Goal: Transaction & Acquisition: Obtain resource

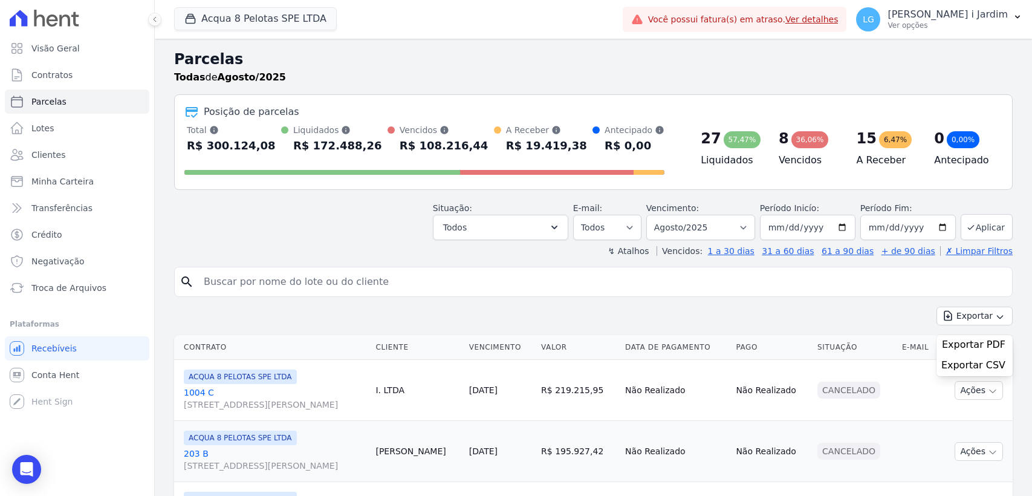
select select
click at [267, 21] on button "Acqua 8 Pelotas SPE LTDA" at bounding box center [255, 18] width 163 height 23
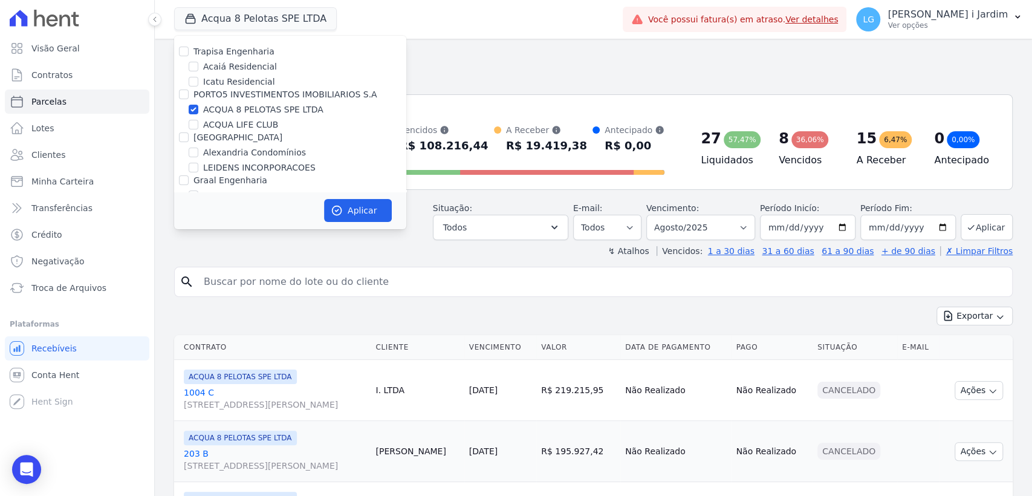
click at [250, 108] on label "ACQUA 8 PELOTAS SPE LTDA" at bounding box center [263, 109] width 120 height 13
click at [198, 108] on input "ACQUA 8 PELOTAS SPE LTDA" at bounding box center [194, 110] width 10 height 10
checkbox input "false"
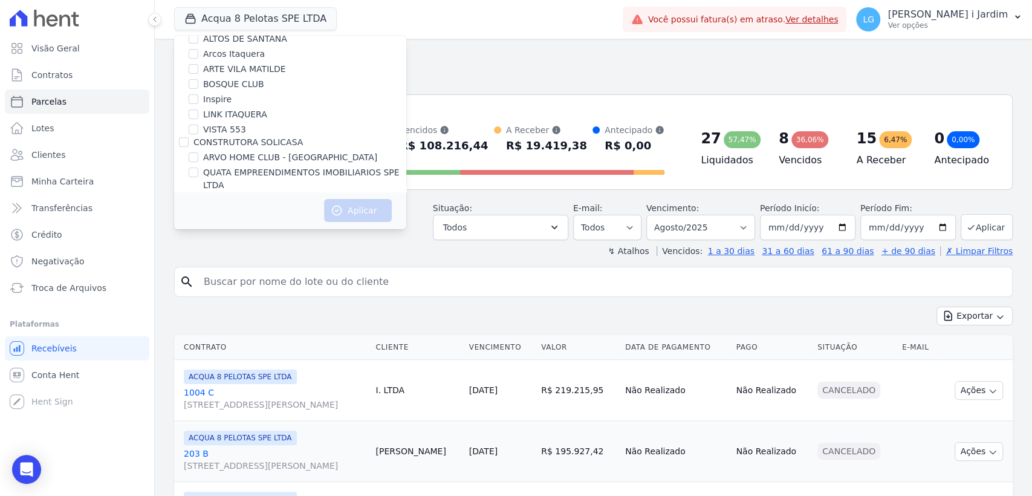
click at [247, 119] on label "LINK ITAQUERA" at bounding box center [235, 114] width 64 height 13
click at [198, 119] on input "LINK ITAQUERA" at bounding box center [194, 114] width 10 height 10
checkbox input "true"
click at [362, 200] on button "Aplicar" at bounding box center [358, 210] width 68 height 23
select select
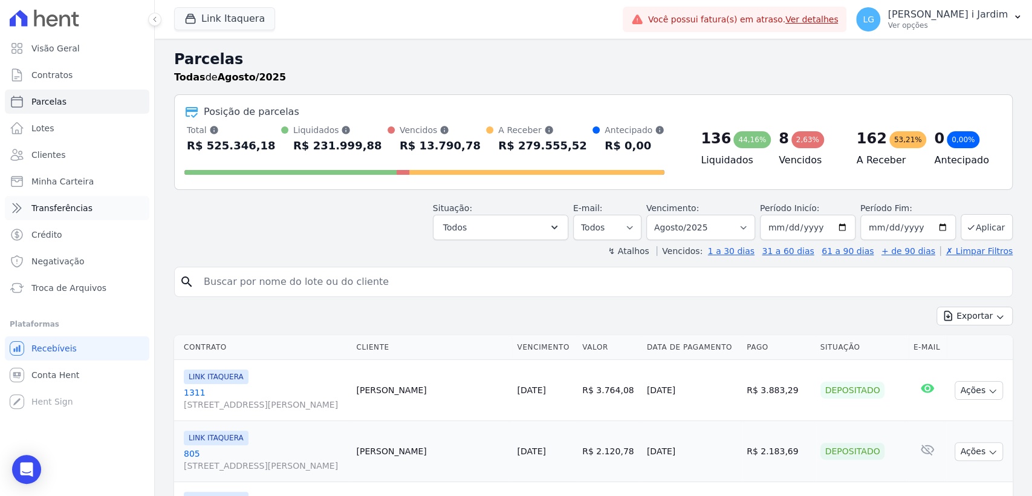
click at [115, 198] on link "Transferências" at bounding box center [77, 208] width 144 height 24
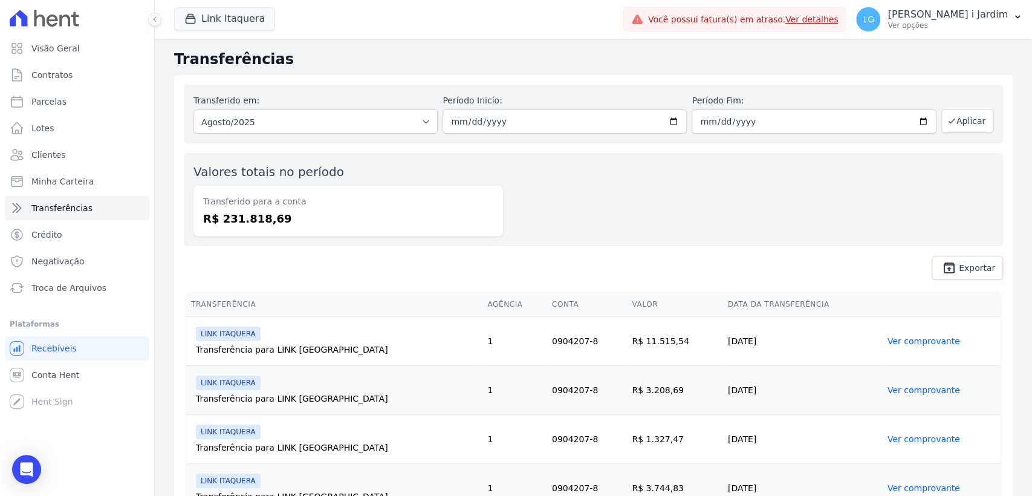
click at [755, 258] on span "unarchive Exportar" at bounding box center [593, 268] width 819 height 24
click at [193, 13] on icon "button" at bounding box center [190, 19] width 12 height 12
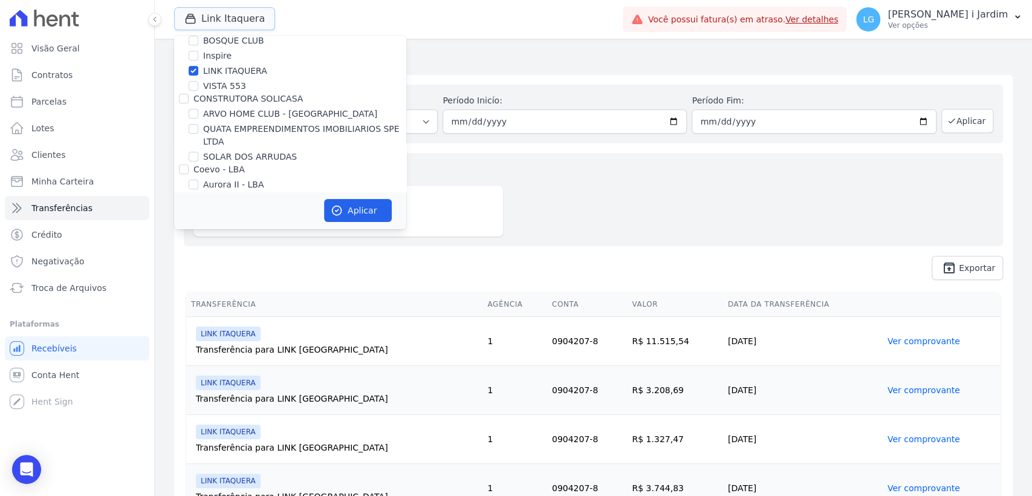
scroll to position [134, 0]
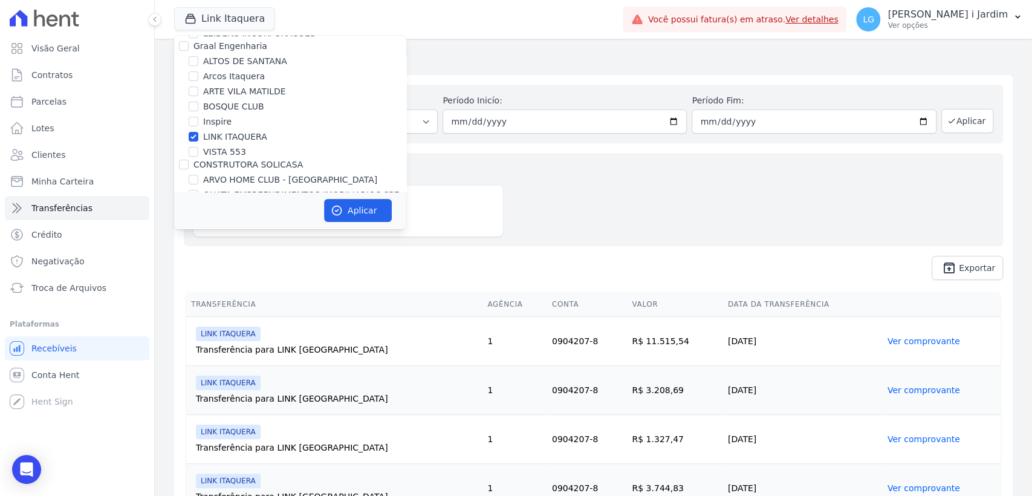
click at [222, 136] on label "LINK ITAQUERA" at bounding box center [235, 137] width 64 height 13
click at [198, 136] on input "LINK ITAQUERA" at bounding box center [194, 137] width 10 height 10
checkbox input "false"
click at [205, 152] on label "VISTA 553" at bounding box center [224, 152] width 43 height 13
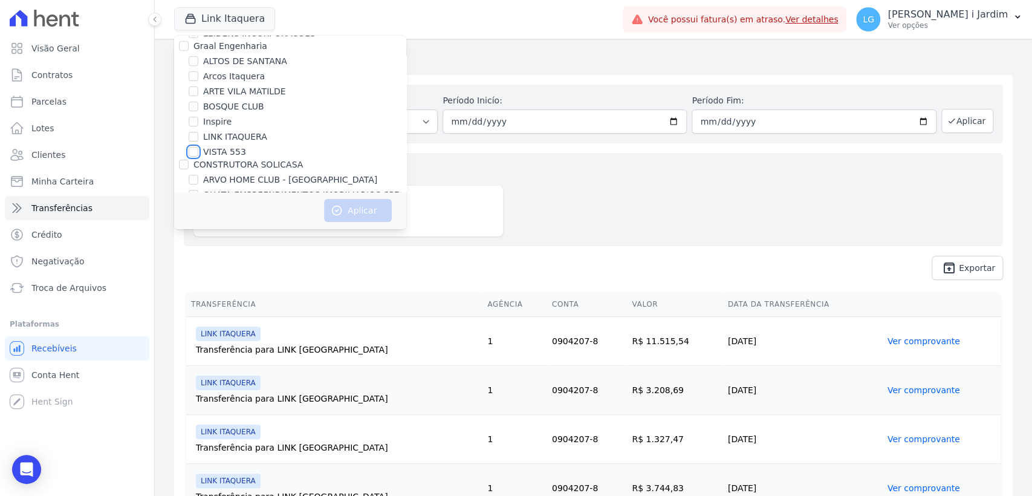
click at [198, 152] on input "VISTA 553" at bounding box center [194, 152] width 10 height 10
checkbox input "true"
click at [339, 216] on icon "button" at bounding box center [337, 210] width 12 height 12
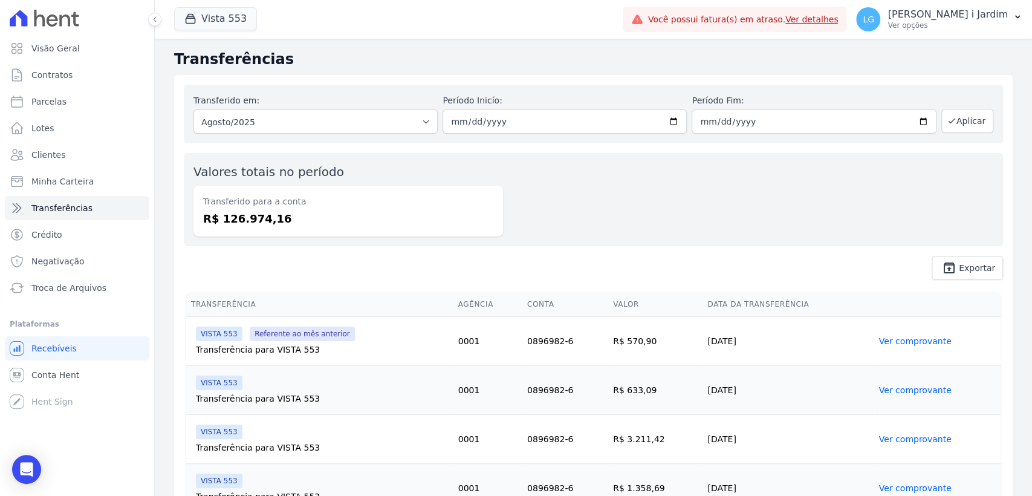
click at [248, 218] on dd "R$ 126.974,16" at bounding box center [348, 218] width 290 height 16
click at [248, 217] on dd "R$ 126.974,16" at bounding box center [348, 218] width 290 height 16
click at [194, 20] on icon "button" at bounding box center [190, 19] width 9 height 9
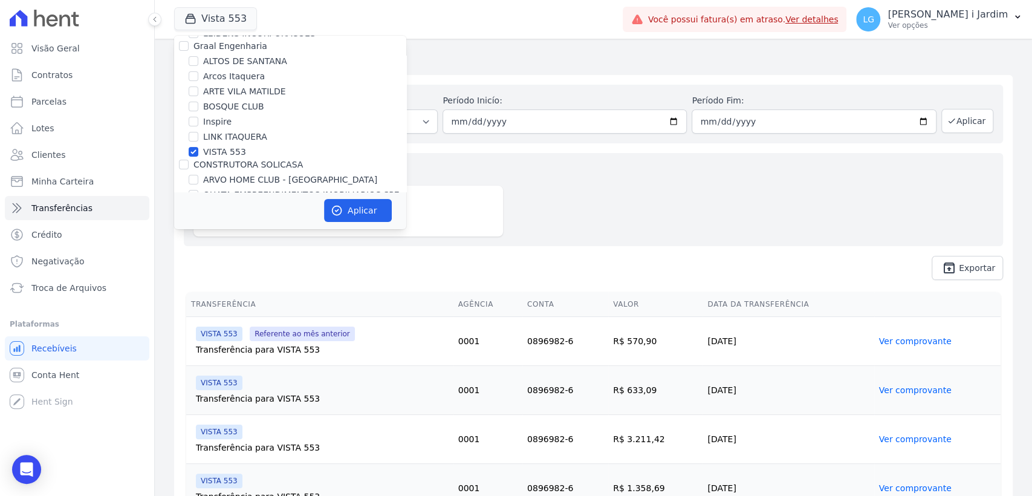
click at [227, 146] on label "VISTA 553" at bounding box center [224, 152] width 43 height 13
click at [198, 147] on input "VISTA 553" at bounding box center [194, 152] width 10 height 10
checkbox input "false"
click at [245, 96] on label "ARTE VILA MATILDE" at bounding box center [244, 91] width 83 height 13
click at [198, 96] on input "ARTE VILA MATILDE" at bounding box center [194, 91] width 10 height 10
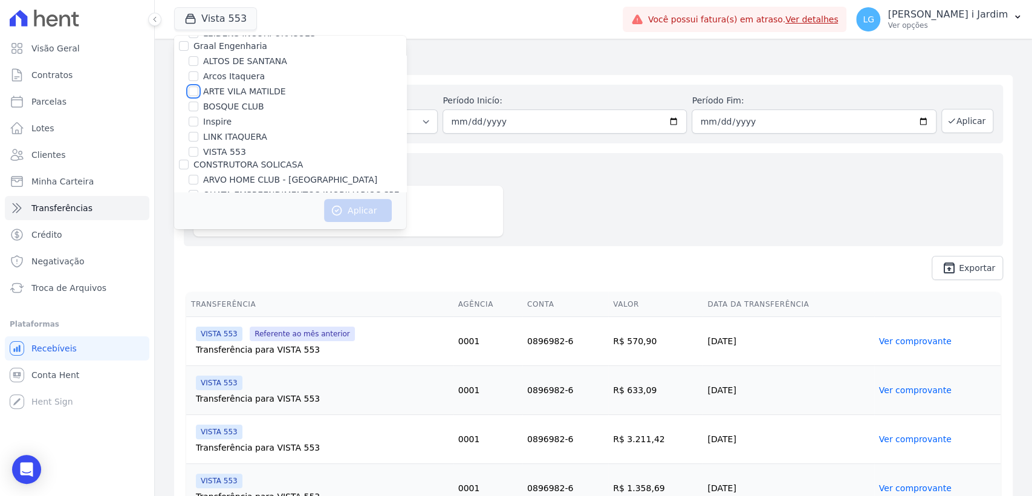
checkbox input "true"
click at [245, 101] on label "BOSQUE CLUB" at bounding box center [233, 106] width 61 height 13
click at [198, 102] on input "BOSQUE CLUB" at bounding box center [194, 107] width 10 height 10
checkbox input "true"
click at [255, 80] on label "Arcos Itaquera" at bounding box center [234, 76] width 62 height 13
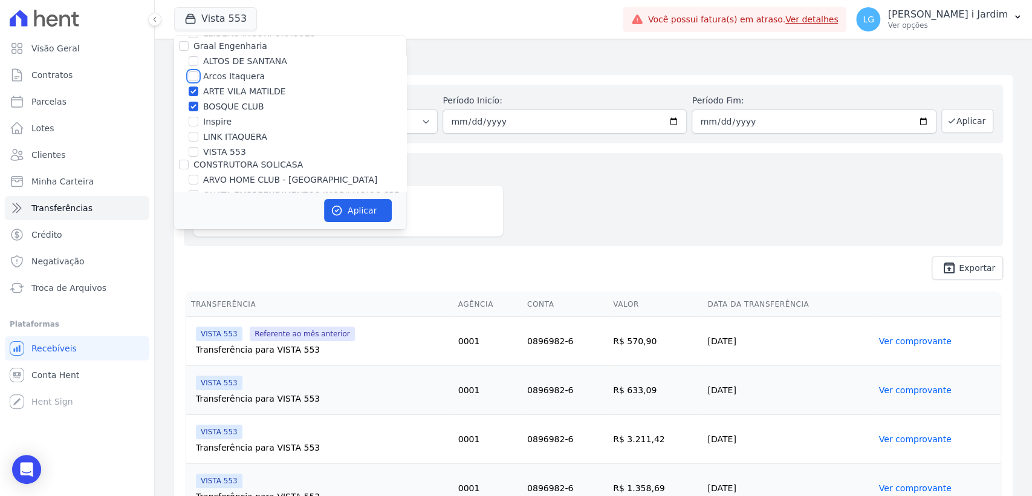
click at [198, 80] on input "Arcos Itaquera" at bounding box center [194, 76] width 10 height 10
checkbox input "true"
click at [256, 93] on label "ARTE VILA MATILDE" at bounding box center [244, 91] width 83 height 13
click at [198, 93] on input "ARTE VILA MATILDE" at bounding box center [194, 91] width 10 height 10
checkbox input "false"
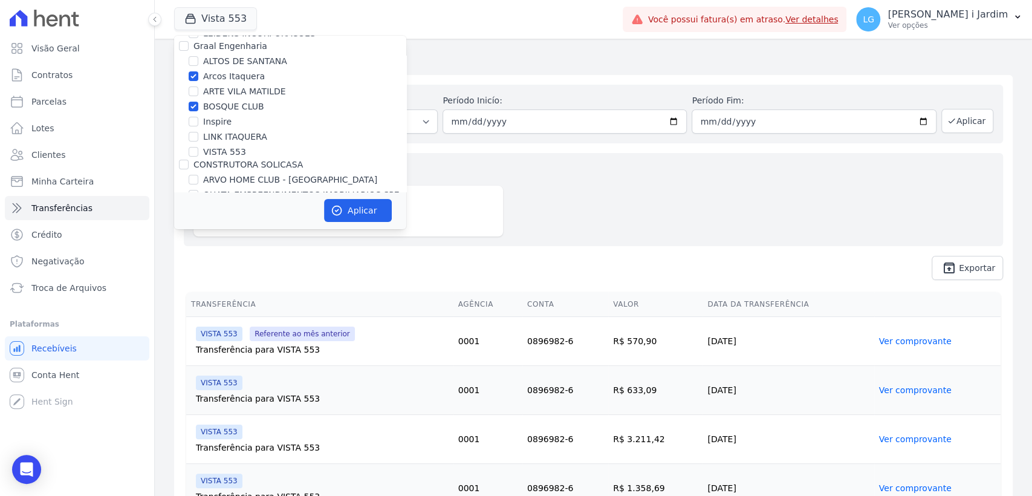
click at [249, 79] on label "Arcos Itaquera" at bounding box center [234, 76] width 62 height 13
click at [198, 79] on input "Arcos Itaquera" at bounding box center [194, 76] width 10 height 10
checkbox input "false"
click at [346, 217] on button "Aplicar" at bounding box center [358, 210] width 68 height 23
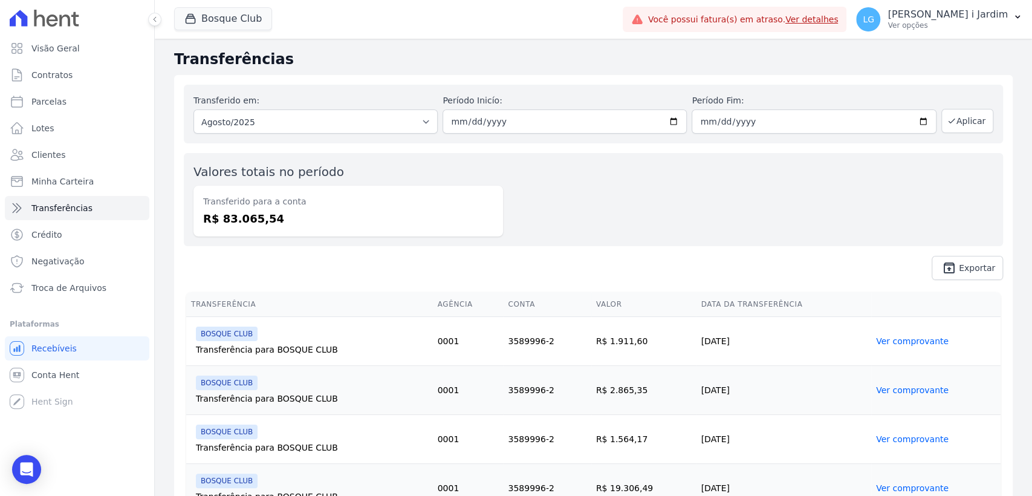
click at [258, 224] on dd "R$ 83.065,54" at bounding box center [348, 218] width 290 height 16
click at [363, 212] on dd "R$ 83.065,54" at bounding box center [348, 218] width 290 height 16
click at [256, 196] on dt "Transferido para a conta" at bounding box center [348, 201] width 290 height 13
click at [85, 102] on link "Parcelas" at bounding box center [77, 101] width 144 height 24
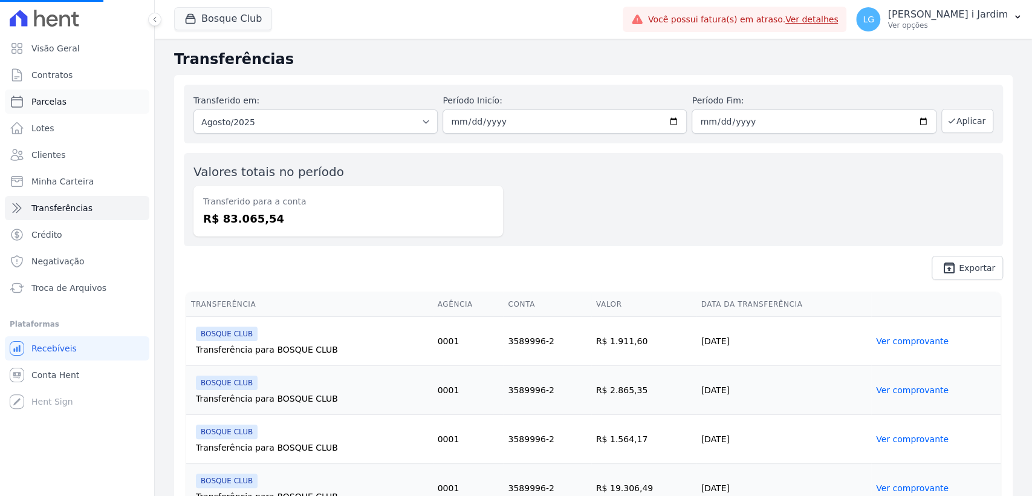
select select
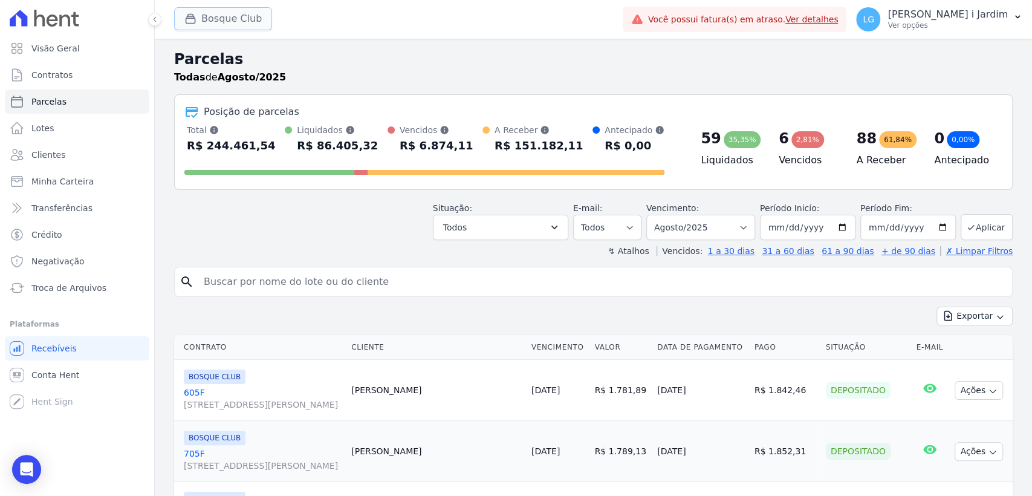
click at [196, 16] on div "button" at bounding box center [192, 19] width 17 height 12
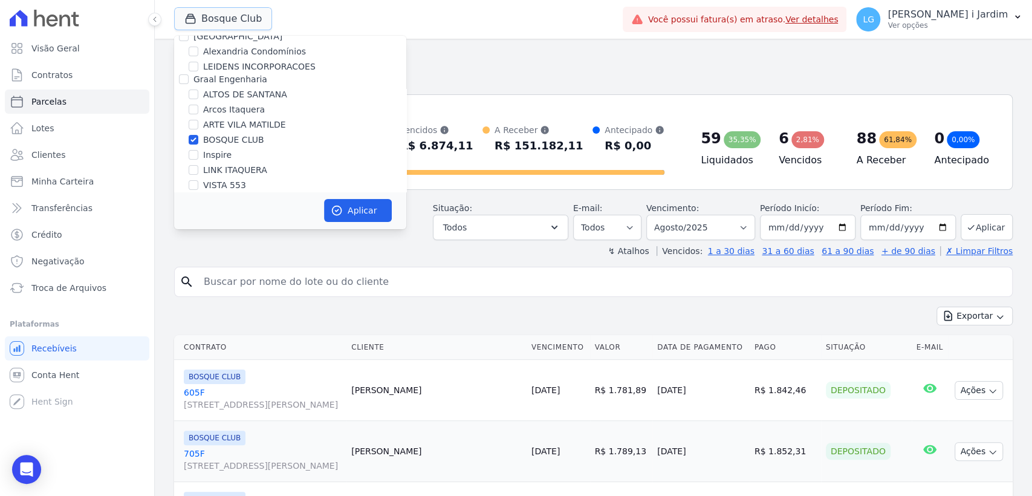
scroll to position [67, 0]
click at [209, 173] on label "BOSQUE CLUB" at bounding box center [233, 173] width 61 height 13
click at [198, 173] on input "BOSQUE CLUB" at bounding box center [194, 174] width 10 height 10
checkbox input "false"
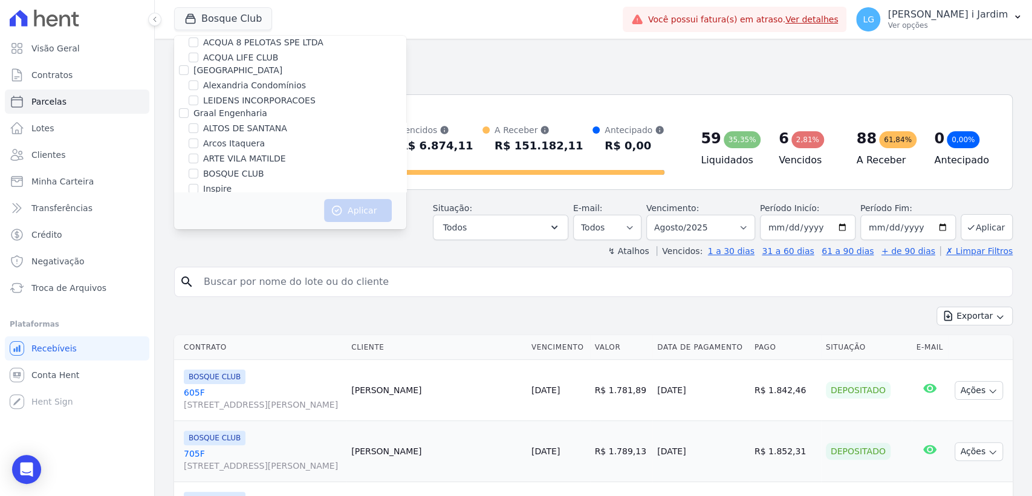
click at [236, 127] on label "ALTOS DE SANTANA" at bounding box center [245, 128] width 84 height 13
click at [198, 127] on input "ALTOS DE SANTANA" at bounding box center [194, 128] width 10 height 10
checkbox input "true"
click at [354, 210] on button "Aplicar" at bounding box center [358, 210] width 68 height 23
select select
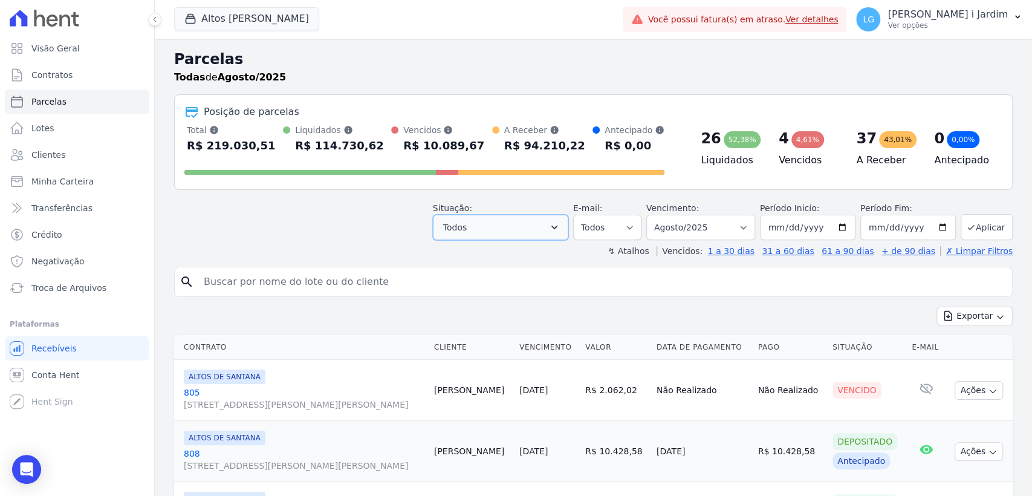
click at [523, 238] on button "Todos" at bounding box center [500, 227] width 135 height 25
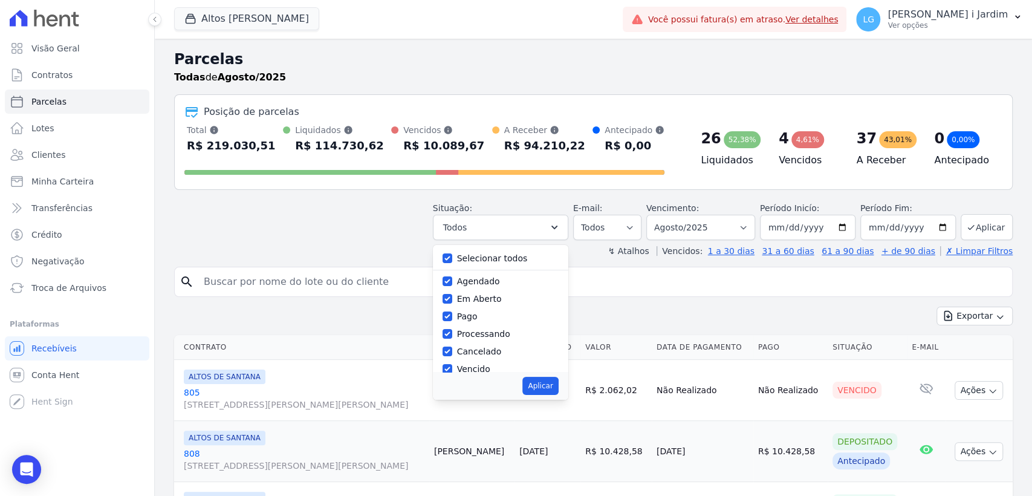
click at [486, 253] on label "Selecionar todos" at bounding box center [492, 258] width 71 height 10
click at [452, 258] on input "Selecionar todos" at bounding box center [448, 258] width 10 height 10
checkbox input "false"
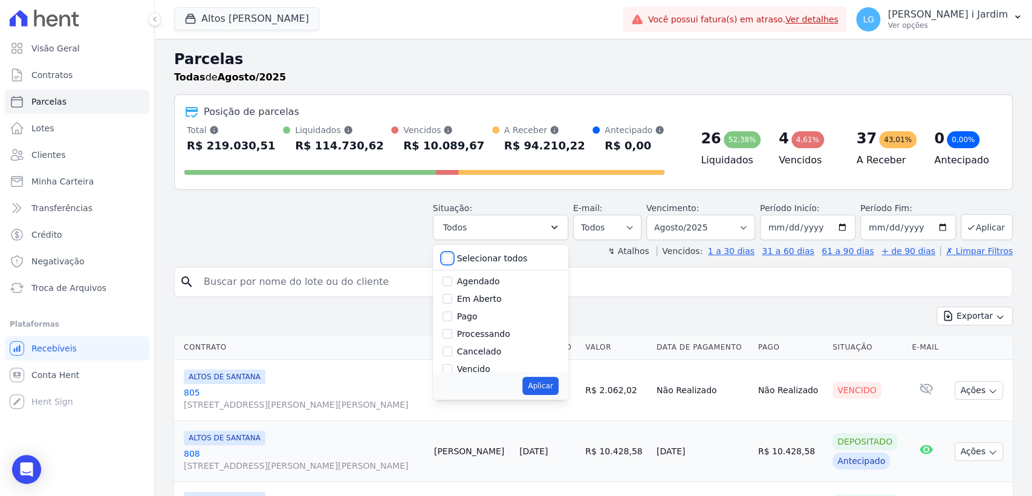
checkbox input "false"
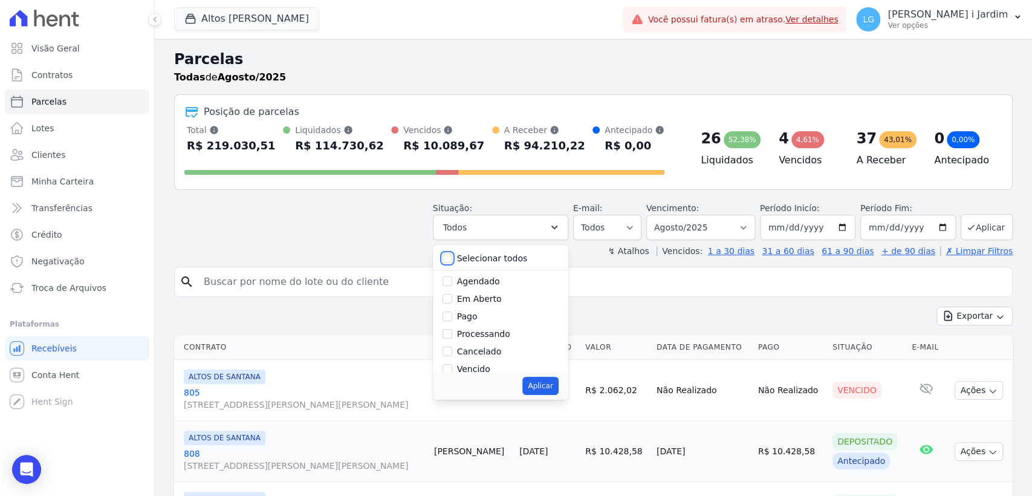
checkbox input "false"
click at [474, 300] on label "Em Aberto" at bounding box center [479, 299] width 45 height 10
click at [452, 300] on input "Em Aberto" at bounding box center [448, 299] width 10 height 10
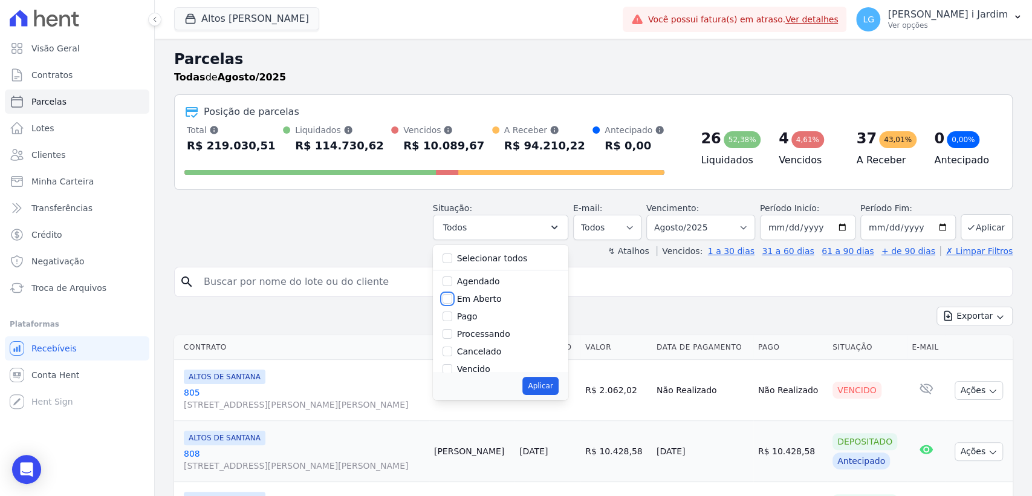
checkbox input "true"
click at [548, 394] on button "Aplicar" at bounding box center [540, 386] width 36 height 18
select select "pending"
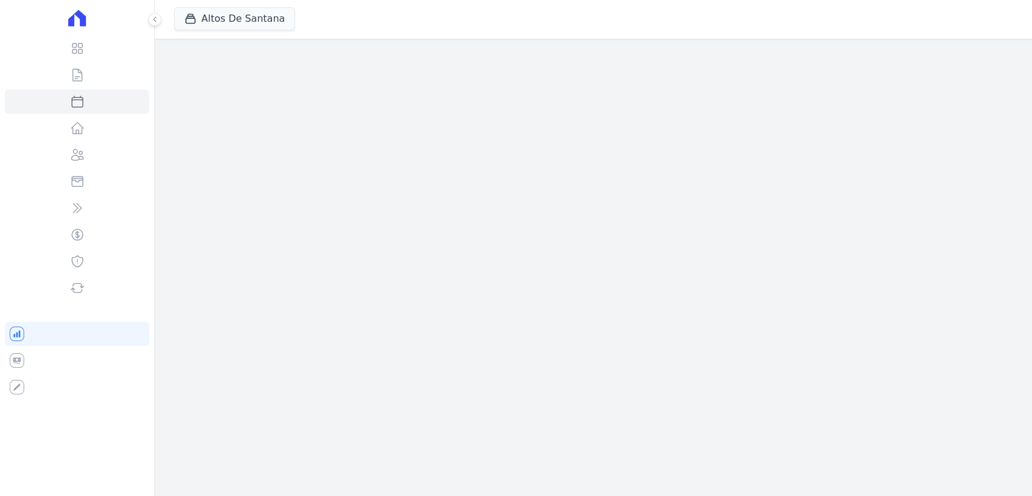
select select
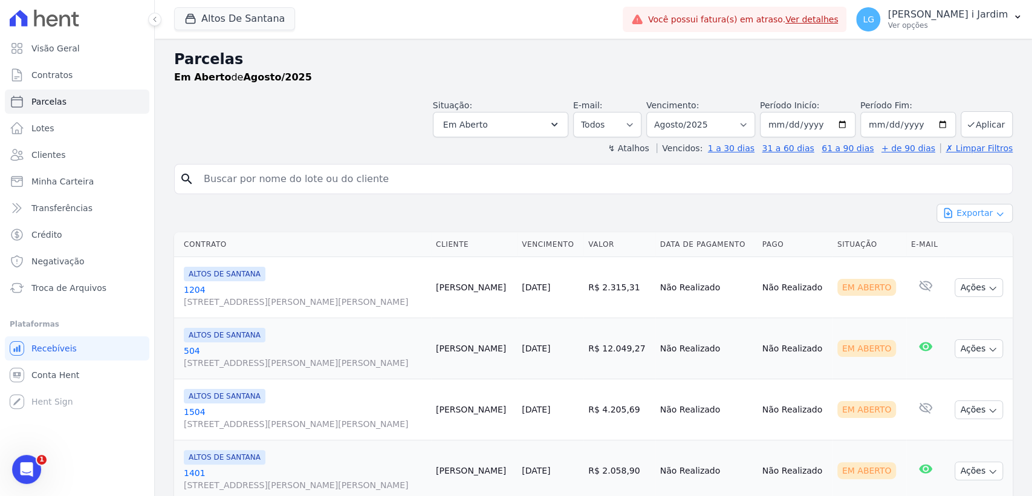
click at [971, 207] on button "Exportar" at bounding box center [974, 213] width 76 height 19
click at [958, 260] on span "Exportar CSV" at bounding box center [973, 262] width 64 height 12
click at [86, 53] on link "Visão Geral" at bounding box center [77, 48] width 144 height 24
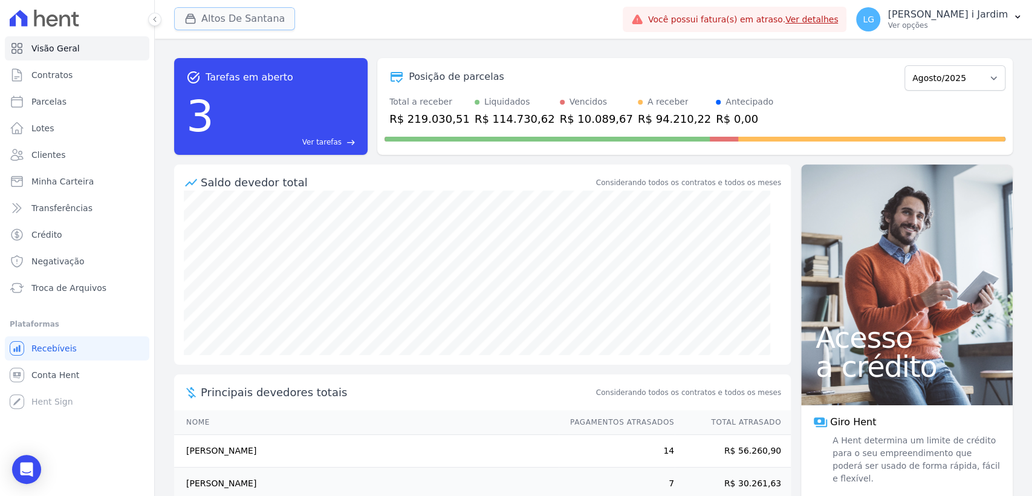
click at [242, 14] on button "Altos De Santana" at bounding box center [234, 18] width 121 height 23
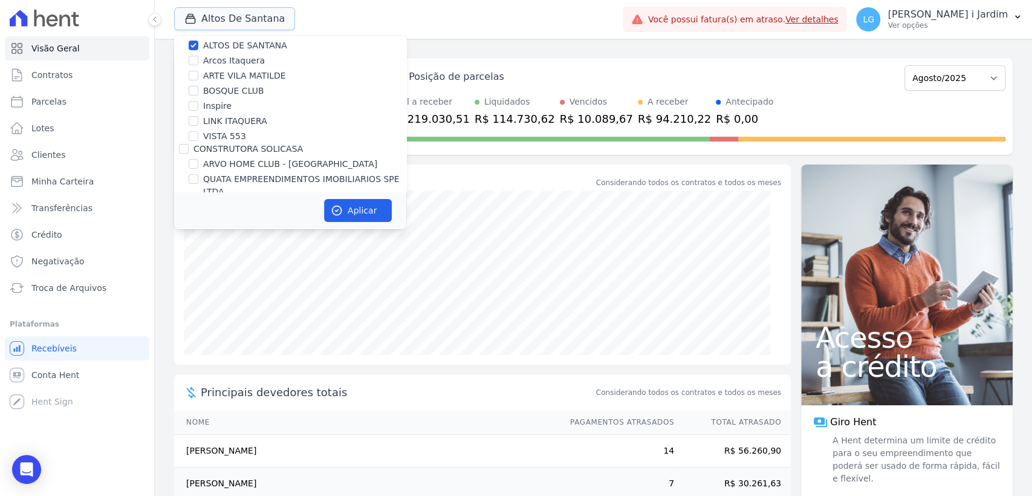
scroll to position [134, 0]
click at [224, 60] on label "ALTOS DE SANTANA" at bounding box center [245, 61] width 84 height 13
click at [198, 60] on input "ALTOS DE SANTANA" at bounding box center [194, 61] width 10 height 10
checkbox input "false"
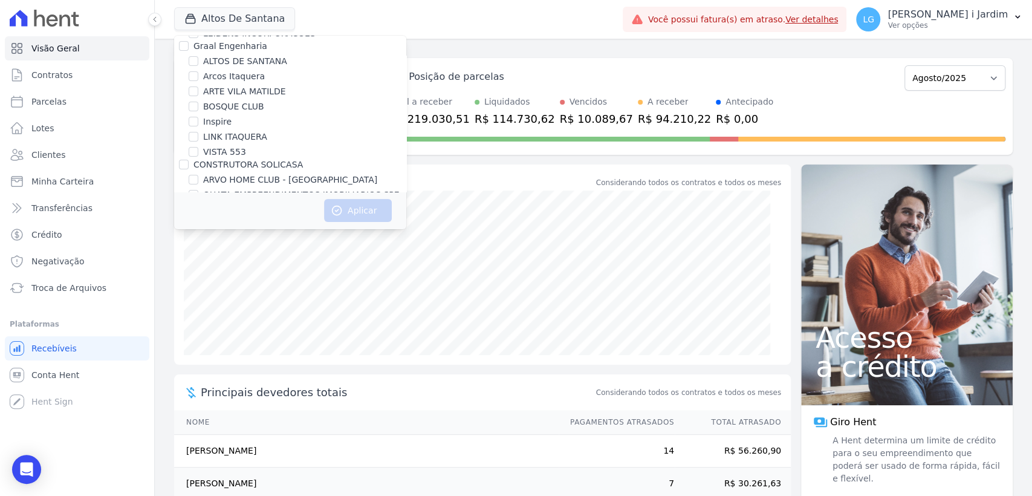
click at [228, 150] on label "VISTA 553" at bounding box center [224, 152] width 43 height 13
click at [198, 150] on input "VISTA 553" at bounding box center [194, 152] width 10 height 10
checkbox input "true"
click at [357, 208] on button "Aplicar" at bounding box center [358, 210] width 68 height 23
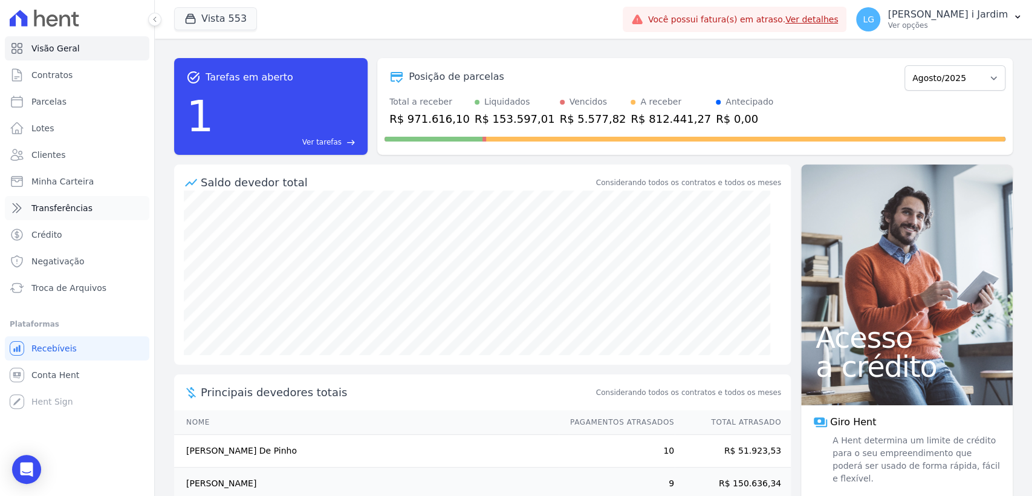
click at [83, 212] on span "Transferências" at bounding box center [61, 208] width 61 height 12
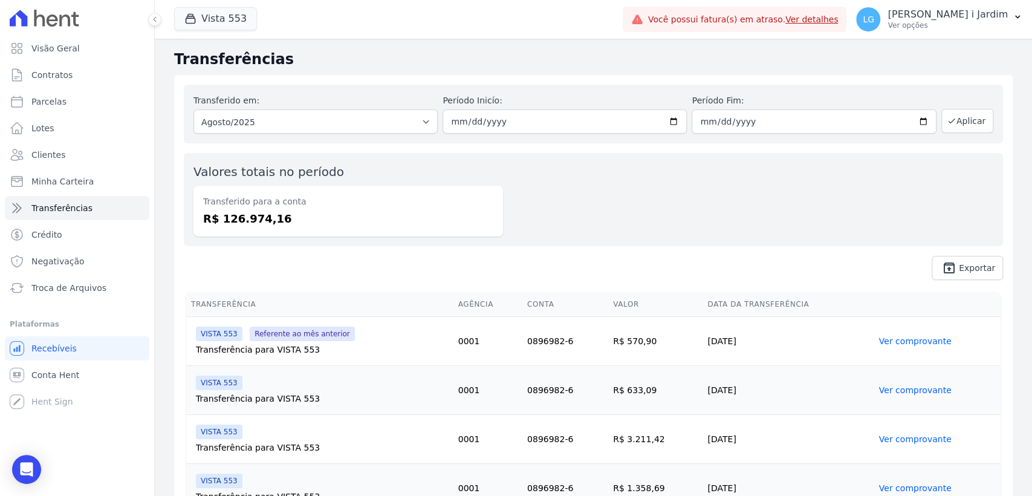
click at [248, 218] on dd "R$ 126.974,16" at bounding box center [348, 218] width 290 height 16
copy dd "126.974,16"
click at [73, 93] on link "Parcelas" at bounding box center [77, 101] width 144 height 24
select select
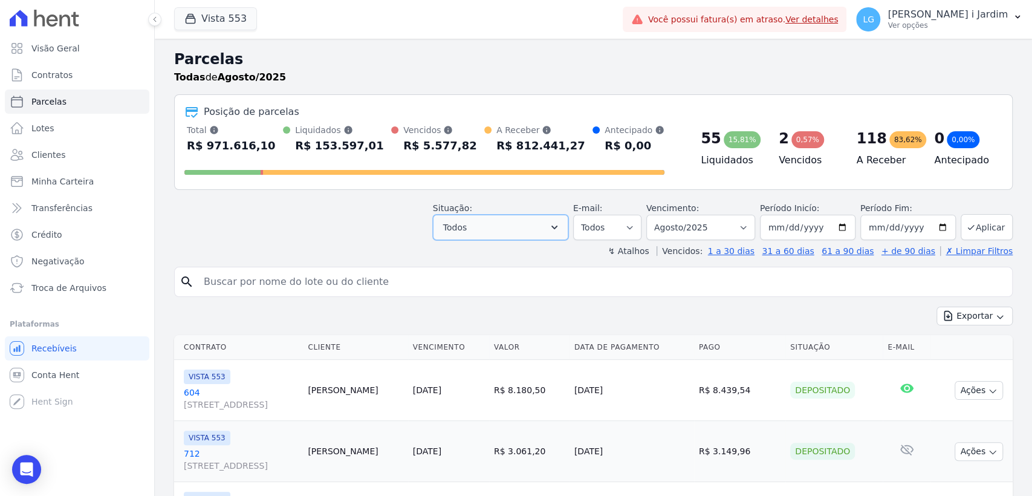
click at [509, 239] on button "Todos" at bounding box center [500, 227] width 135 height 25
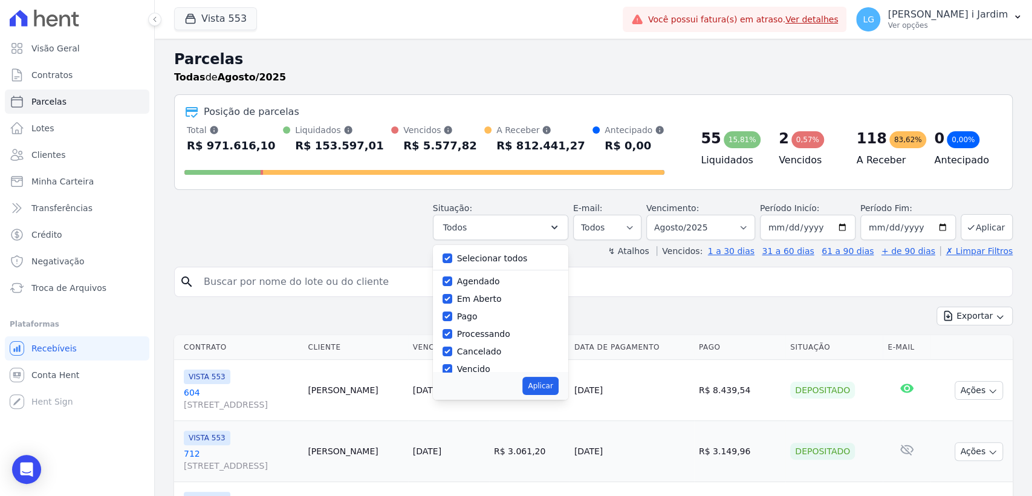
click at [491, 254] on label "Selecionar todos" at bounding box center [492, 258] width 71 height 10
click at [452, 254] on input "Selecionar todos" at bounding box center [448, 258] width 10 height 10
checkbox input "false"
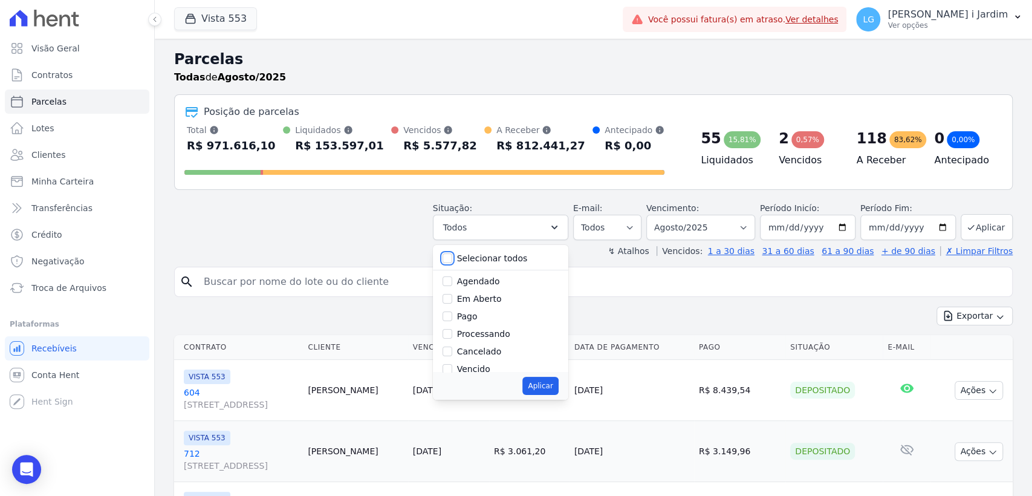
checkbox input "false"
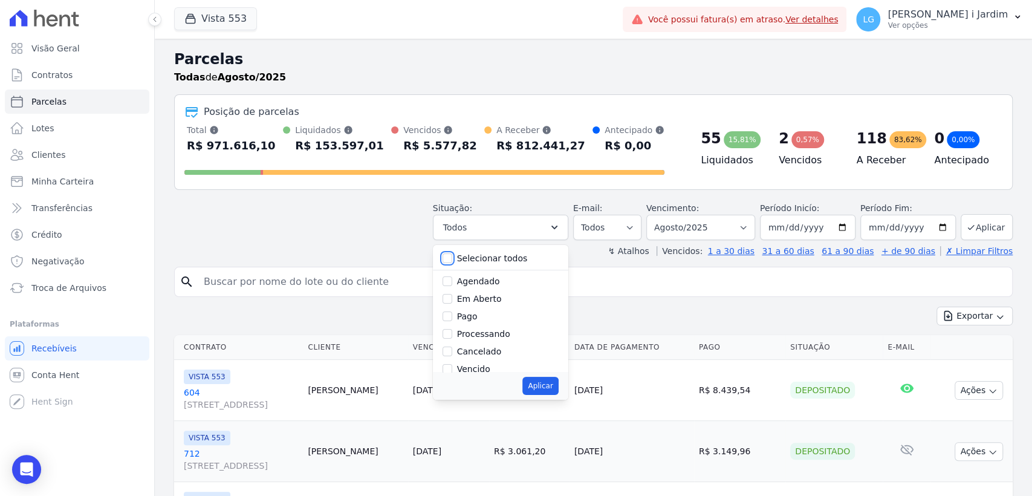
checkbox input "false"
click at [501, 299] on label "Em Aberto" at bounding box center [479, 299] width 45 height 10
click at [452, 299] on input "Em Aberto" at bounding box center [448, 299] width 10 height 10
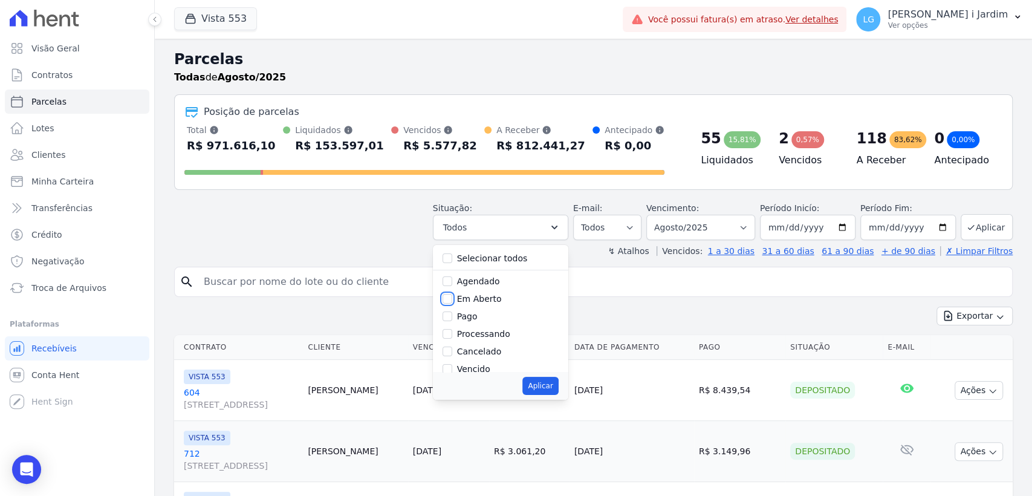
checkbox input "true"
click at [551, 389] on button "Aplicar" at bounding box center [540, 386] width 36 height 18
select select "pending"
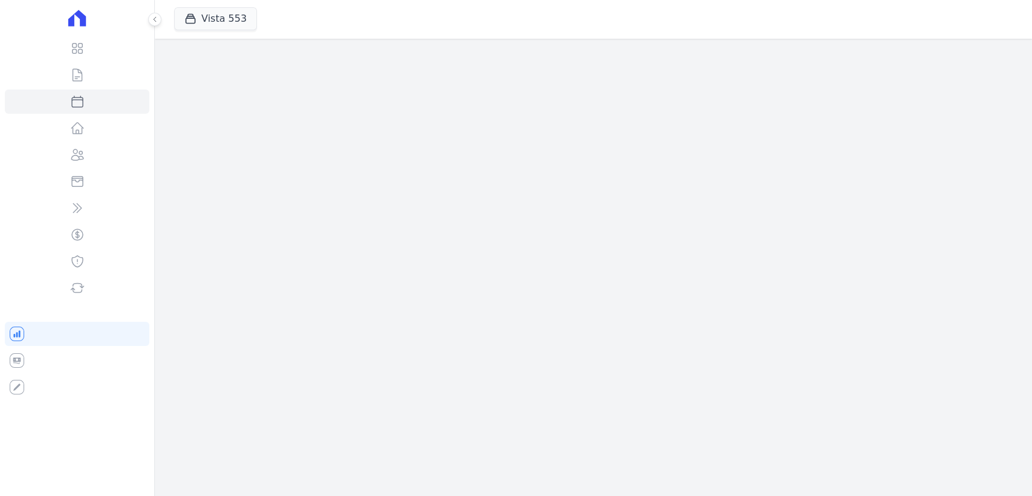
select select
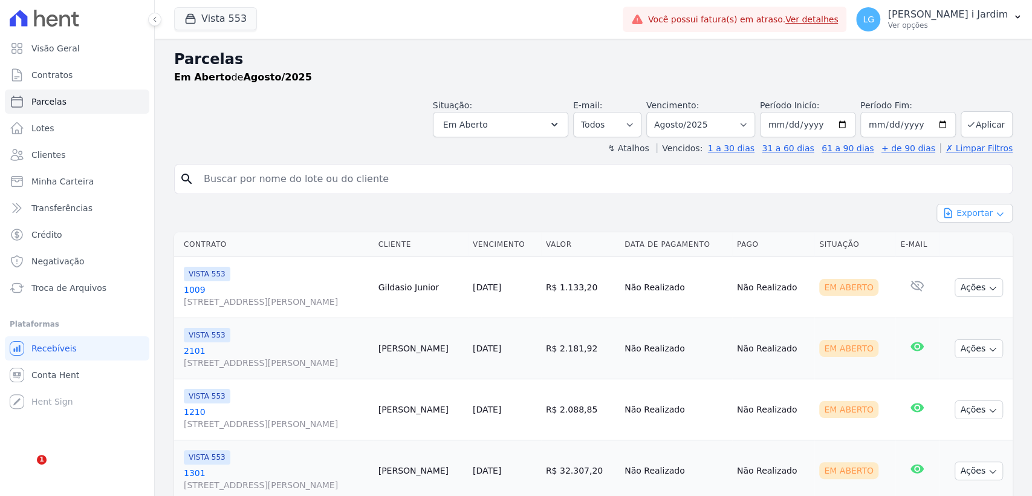
click at [966, 209] on button "Exportar" at bounding box center [974, 213] width 76 height 19
click at [968, 266] on span "Exportar CSV" at bounding box center [973, 262] width 64 height 12
click at [520, 183] on input "search" at bounding box center [601, 179] width 811 height 24
click at [453, 211] on div "Exportar Exportar PDF Exportar CSV" at bounding box center [593, 218] width 838 height 28
click at [182, 24] on button "Vista 553" at bounding box center [215, 18] width 83 height 23
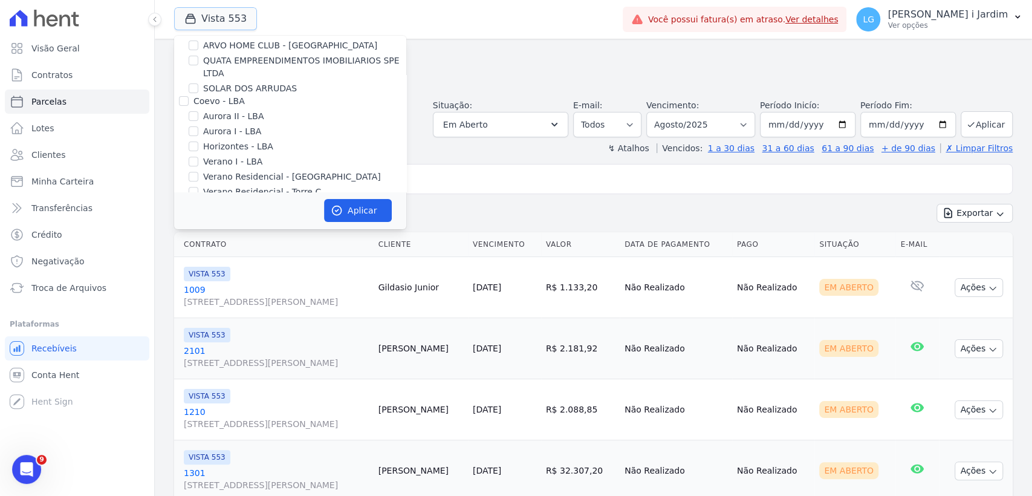
scroll to position [201, 0]
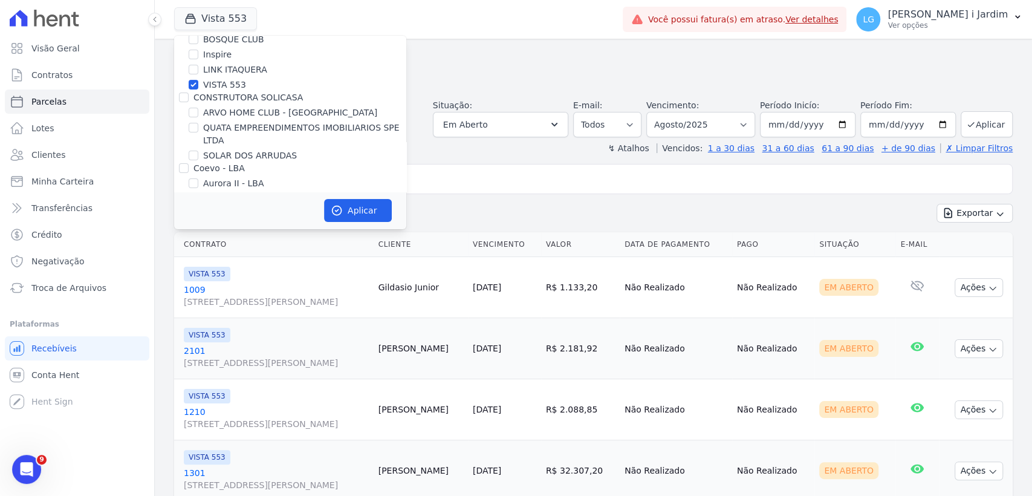
click at [208, 79] on label "VISTA 553" at bounding box center [224, 85] width 43 height 13
click at [198, 80] on input "VISTA 553" at bounding box center [194, 85] width 10 height 10
checkbox input "false"
click at [222, 37] on label "BOSQUE CLUB" at bounding box center [233, 39] width 61 height 13
click at [198, 37] on input "BOSQUE CLUB" at bounding box center [194, 39] width 10 height 10
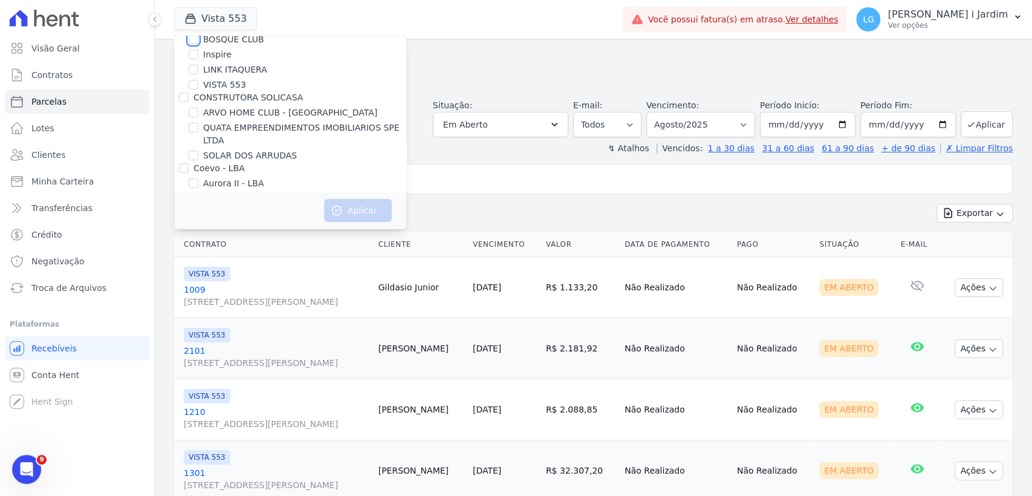
checkbox input "true"
click at [358, 214] on button "Aplicar" at bounding box center [358, 210] width 68 height 23
select select
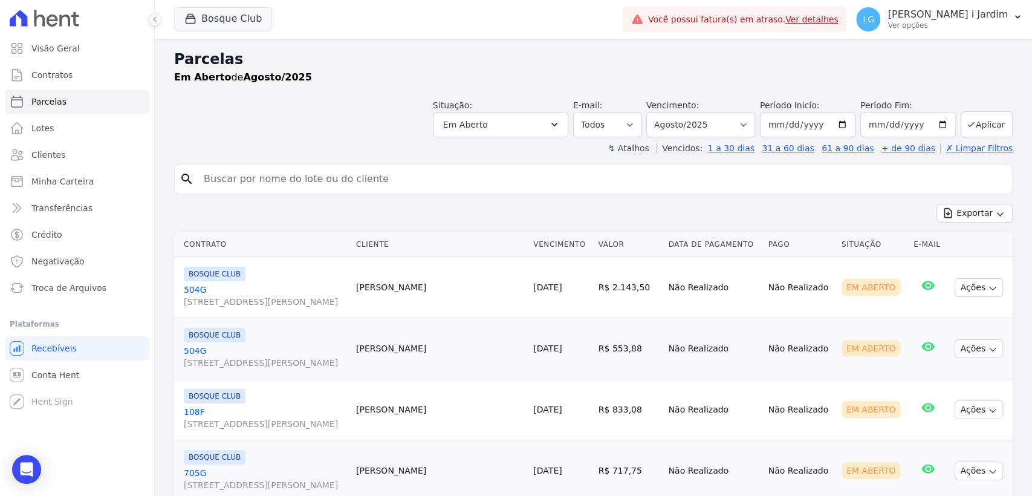
click at [299, 123] on div "Situação: Agendado Em Aberto Pago Processando Cancelado Vencido Transferindo De…" at bounding box center [593, 115] width 838 height 43
click at [31, 214] on link "Transferências" at bounding box center [77, 208] width 144 height 24
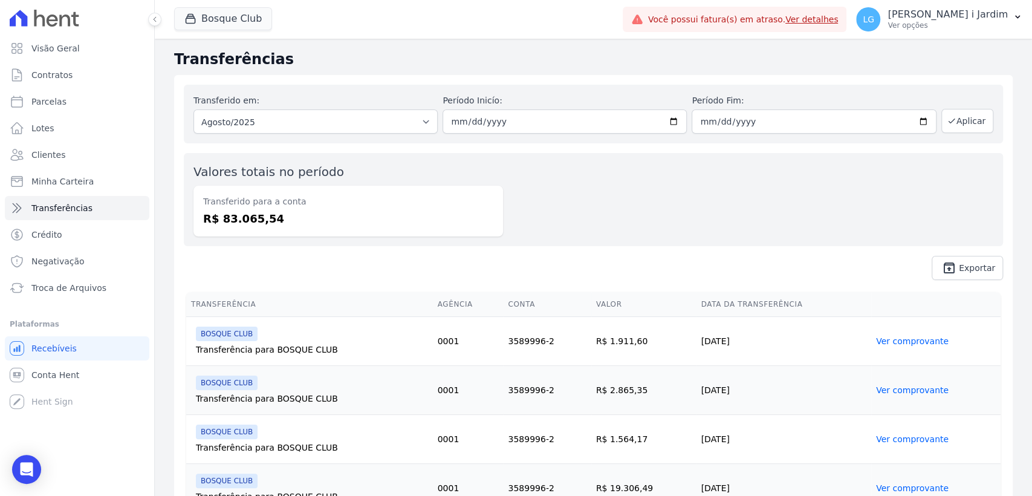
click at [245, 214] on dd "R$ 83.065,54" at bounding box center [348, 218] width 290 height 16
copy dd "83.065,54"
click at [33, 97] on span "Parcelas" at bounding box center [48, 102] width 35 height 12
select select
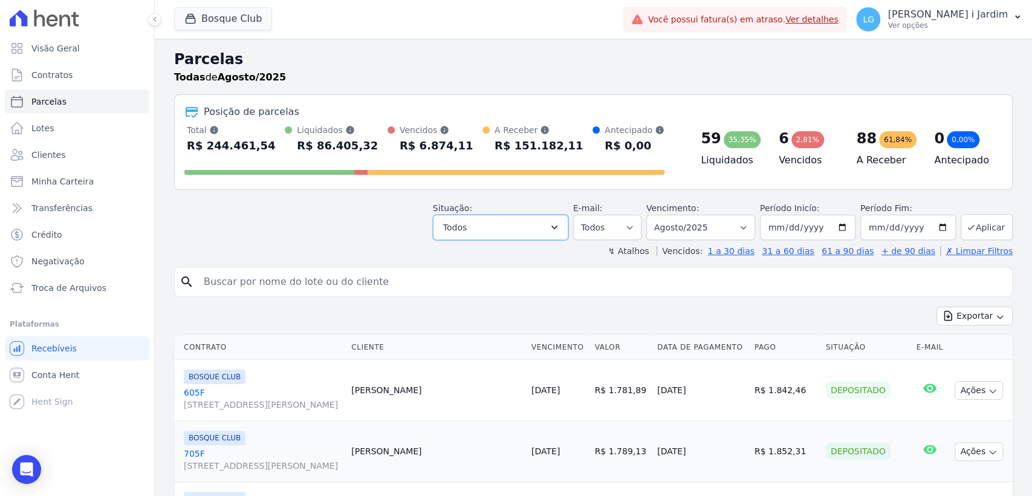
drag, startPoint x: 508, startPoint y: 233, endPoint x: 498, endPoint y: 242, distance: 12.9
click at [508, 233] on button "Todos" at bounding box center [500, 227] width 135 height 25
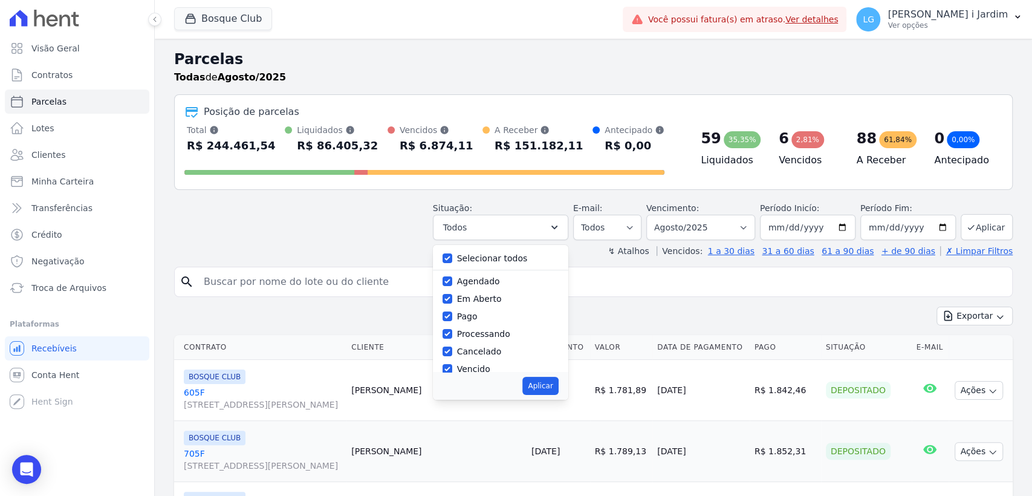
click at [493, 256] on label "Selecionar todos" at bounding box center [492, 258] width 71 height 10
click at [452, 256] on input "Selecionar todos" at bounding box center [448, 258] width 10 height 10
checkbox input "false"
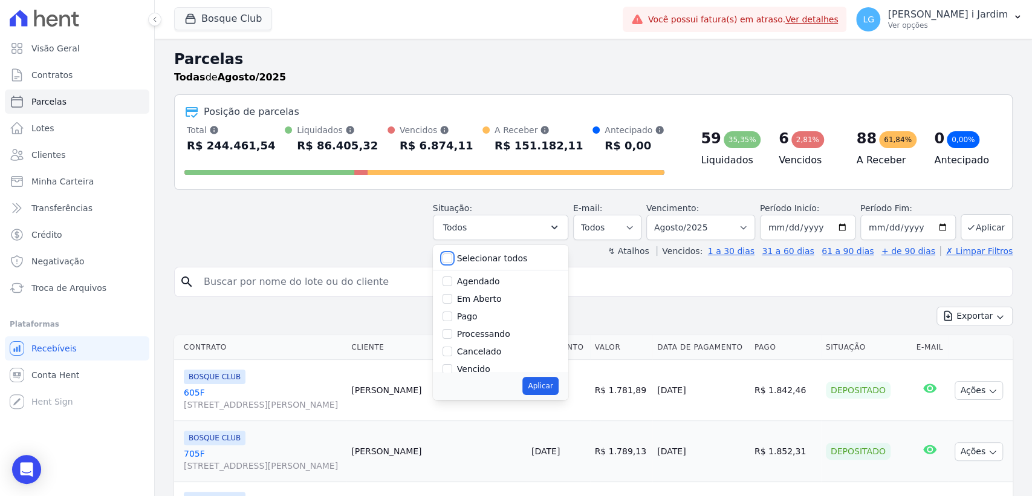
checkbox input "false"
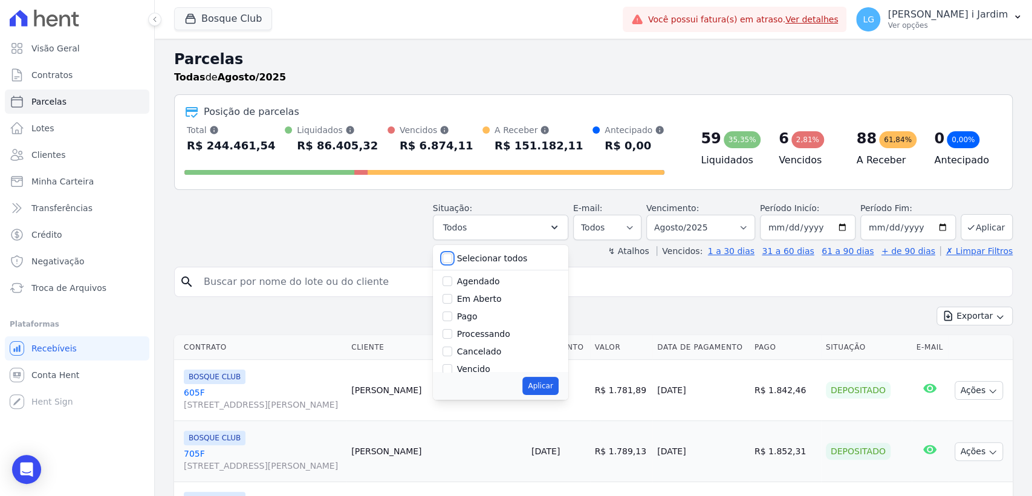
checkbox input "false"
click at [485, 296] on label "Em Aberto" at bounding box center [479, 299] width 45 height 10
click at [452, 296] on input "Em Aberto" at bounding box center [448, 299] width 10 height 10
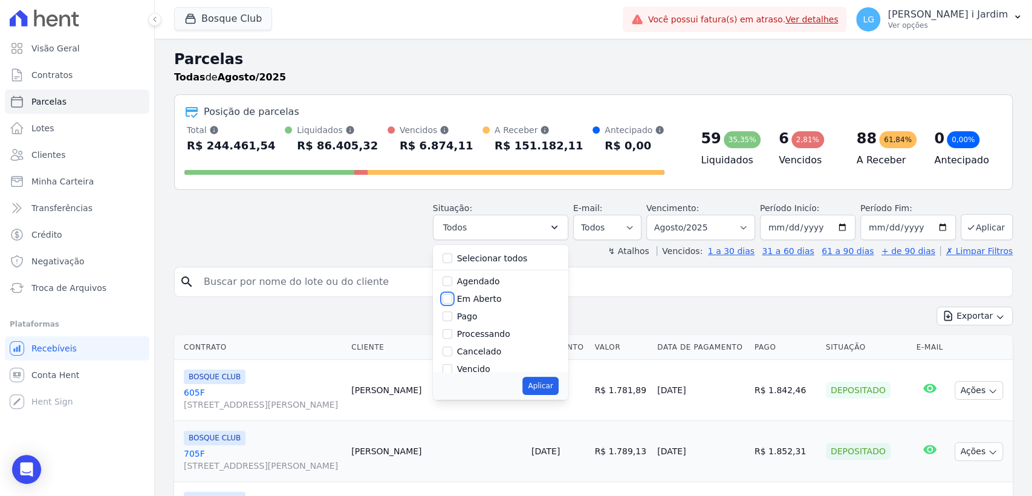
checkbox input "true"
click at [558, 387] on button "Aplicar" at bounding box center [540, 386] width 36 height 18
select select "pending"
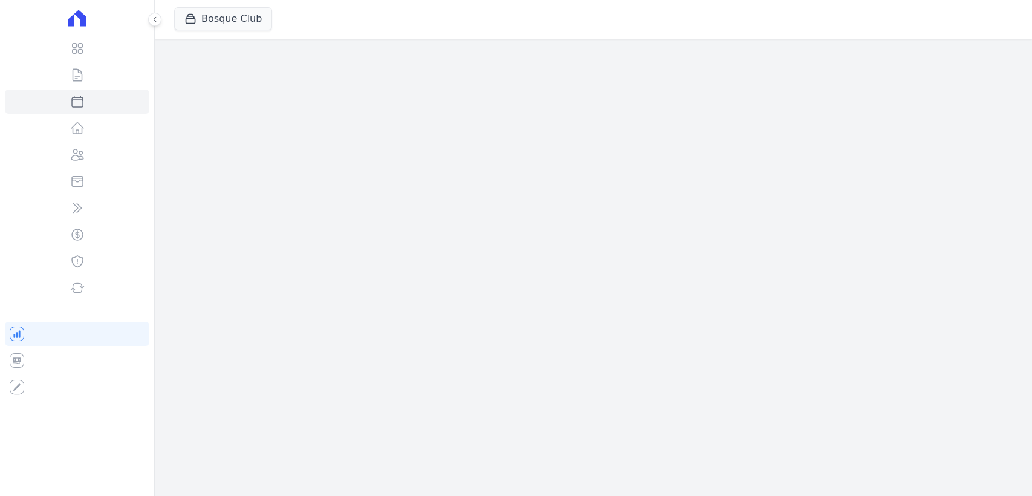
select select
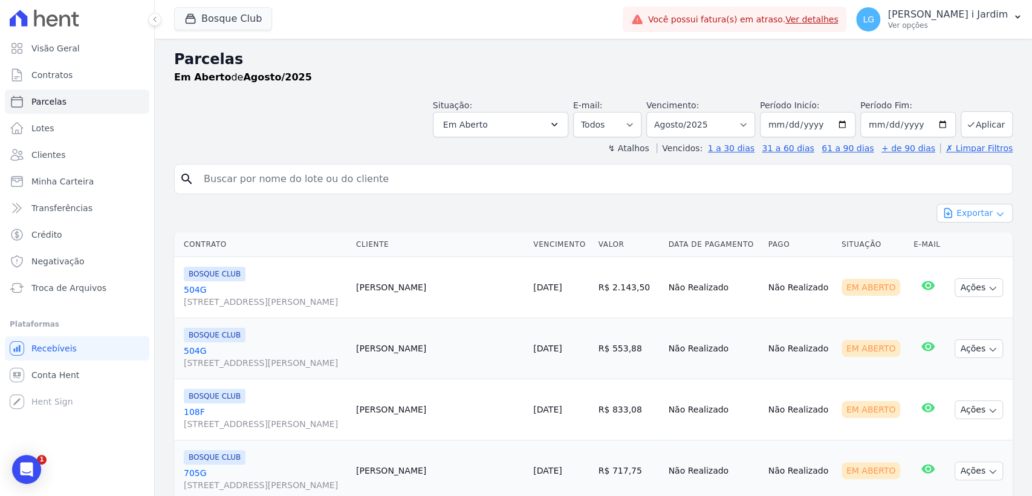
click at [950, 212] on button "Exportar" at bounding box center [974, 213] width 76 height 19
click at [962, 261] on span "Exportar CSV" at bounding box center [973, 262] width 64 height 12
click at [215, 8] on button "Bosque Club" at bounding box center [223, 18] width 98 height 23
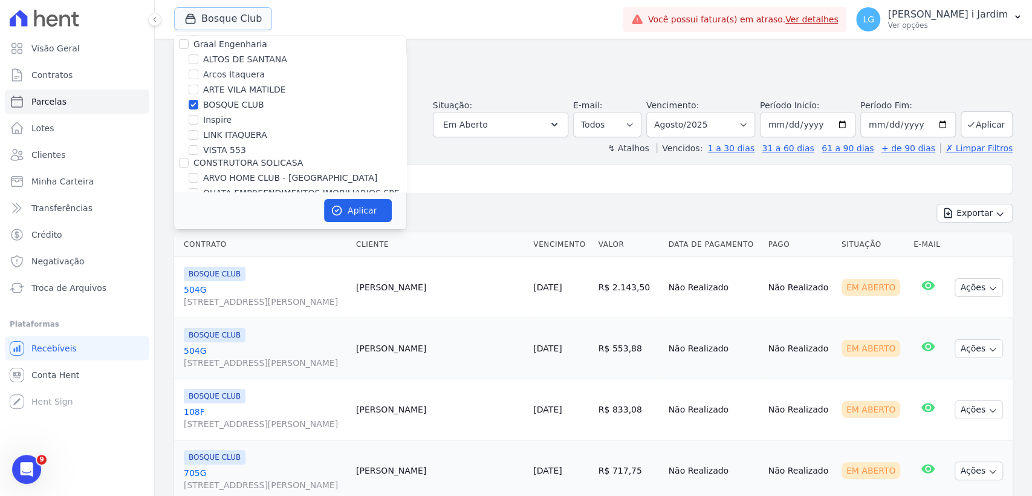
scroll to position [134, 0]
click at [218, 111] on label "BOSQUE CLUB" at bounding box center [233, 106] width 61 height 13
click at [198, 111] on input "BOSQUE CLUB" at bounding box center [194, 107] width 10 height 10
checkbox input "false"
click at [223, 91] on label "ARTE VILA MATILDE" at bounding box center [244, 91] width 83 height 13
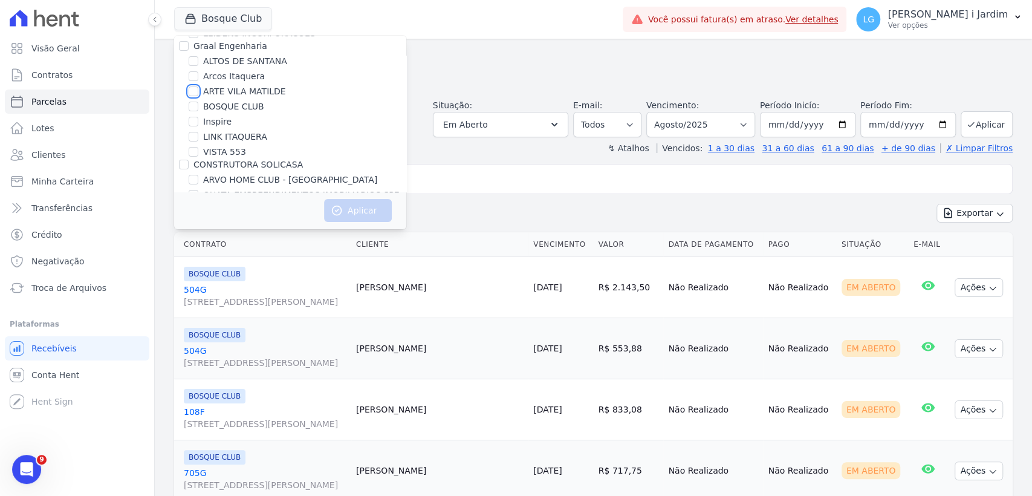
click at [198, 91] on input "ARTE VILA MATILDE" at bounding box center [194, 91] width 10 height 10
checkbox input "true"
click at [339, 206] on icon "button" at bounding box center [336, 210] width 9 height 9
select select
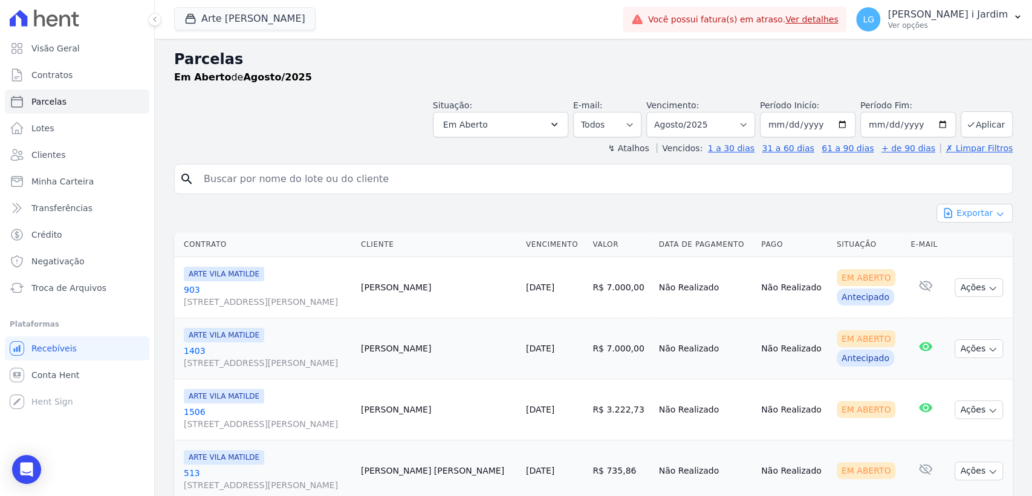
click at [977, 209] on button "Exportar" at bounding box center [974, 213] width 76 height 19
click at [978, 260] on span "Exportar CSV" at bounding box center [973, 262] width 64 height 12
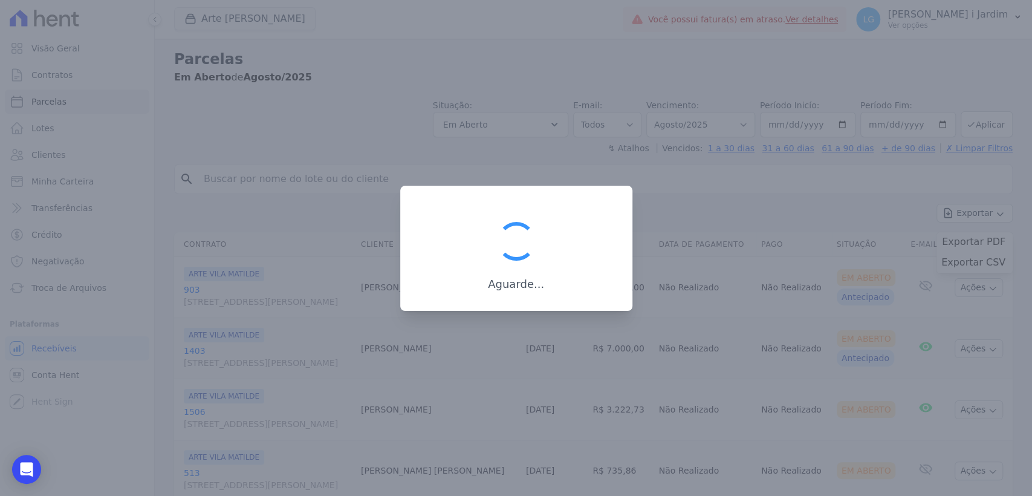
click at [363, 94] on div at bounding box center [516, 248] width 1032 height 496
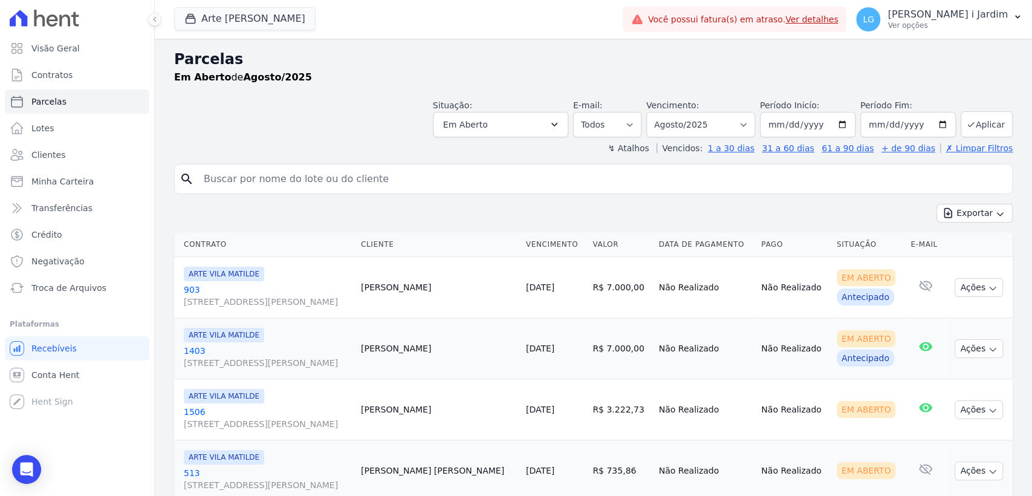
click at [274, 127] on div "Situação: Agendado Em Aberto Pago Processando Cancelado Vencido Transferindo De…" at bounding box center [593, 115] width 838 height 43
click at [206, 76] on strong "Em Aberto" at bounding box center [202, 76] width 57 height 11
click at [423, 137] on header "Parcelas Em Aberto de Agosto/2025 Situação: Agendado Em Aberto Pago Processando…" at bounding box center [593, 101] width 838 height 106
